Goal: Navigation & Orientation: Find specific page/section

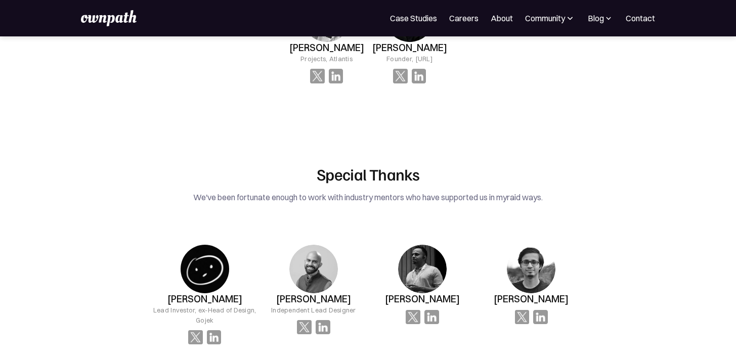
scroll to position [1642, 0]
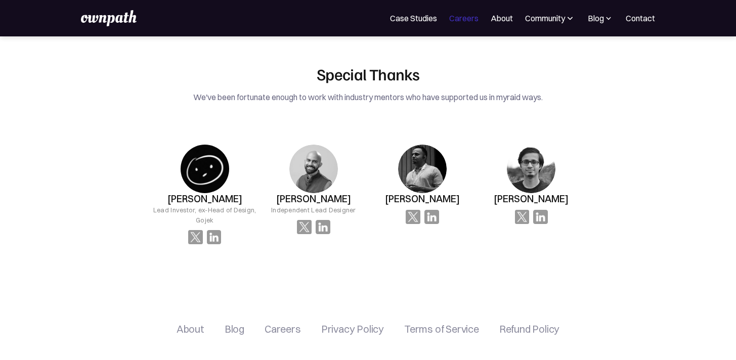
click at [464, 19] on link "Careers" at bounding box center [463, 18] width 29 height 12
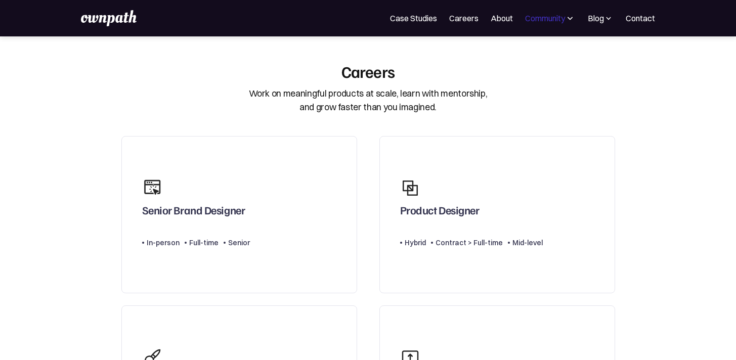
click at [541, 16] on div "Community" at bounding box center [545, 18] width 40 height 12
click at [602, 17] on div "Blog" at bounding box center [596, 18] width 16 height 12
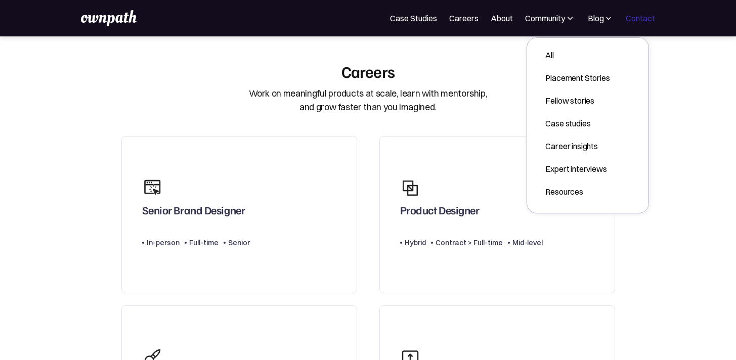
click at [628, 16] on link "Contact" at bounding box center [640, 18] width 29 height 12
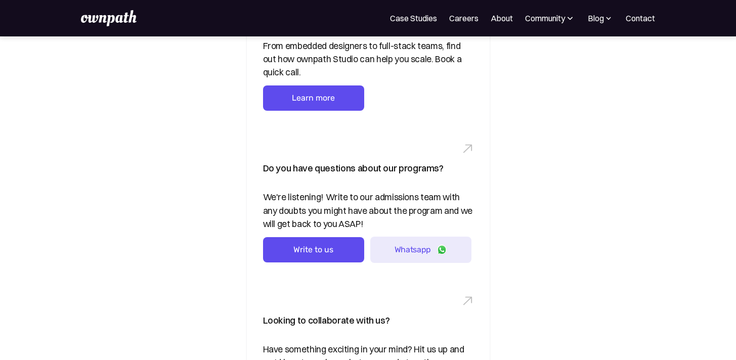
scroll to position [205, 0]
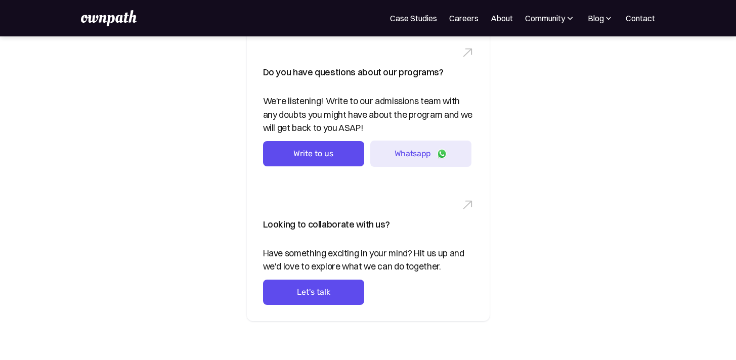
click at [115, 24] on img at bounding box center [109, 18] width 56 height 16
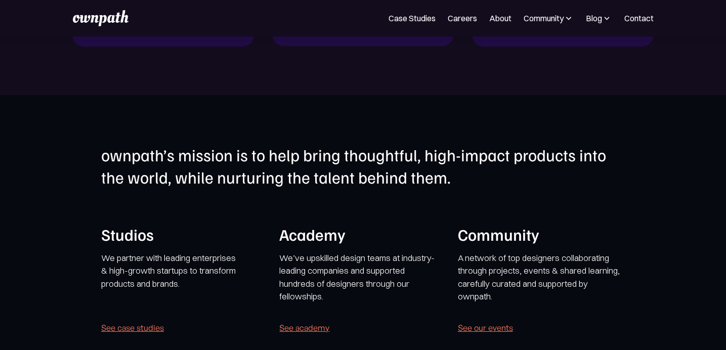
scroll to position [2141, 0]
